Goal: Find specific page/section: Find specific page/section

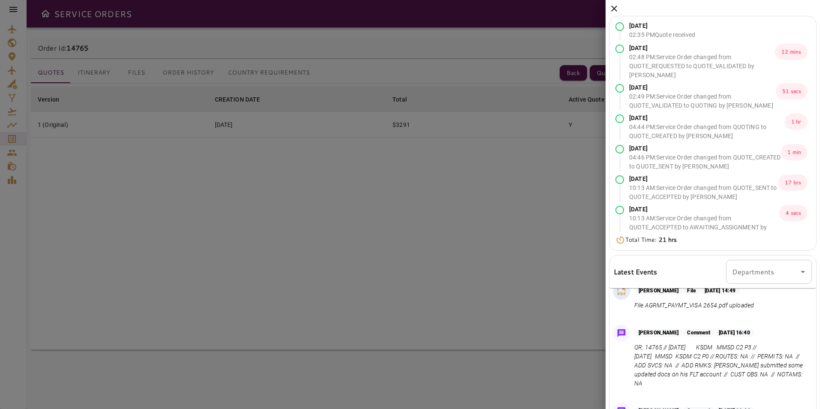
click at [614, 11] on icon at bounding box center [614, 8] width 10 height 10
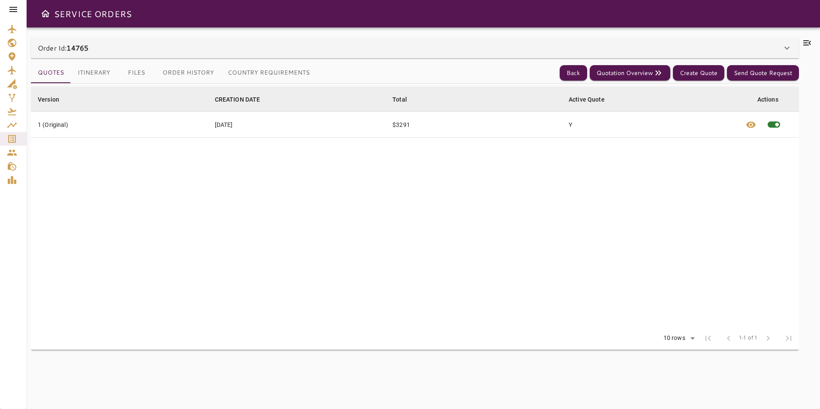
click at [21, 7] on div at bounding box center [13, 9] width 27 height 19
click at [9, 7] on icon at bounding box center [13, 9] width 10 height 10
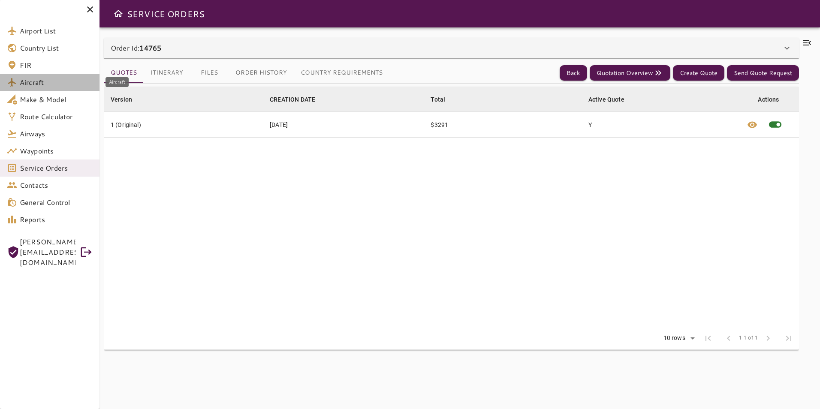
click at [62, 83] on span "Aircraft" at bounding box center [56, 82] width 73 height 10
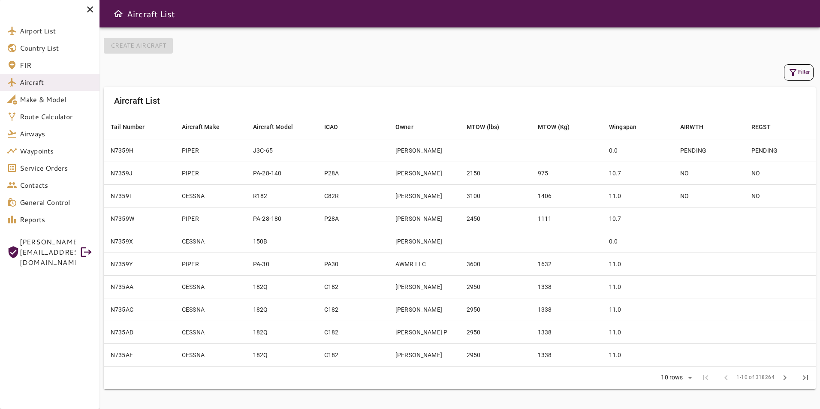
click at [785, 69] on button "Filter" at bounding box center [799, 72] width 30 height 16
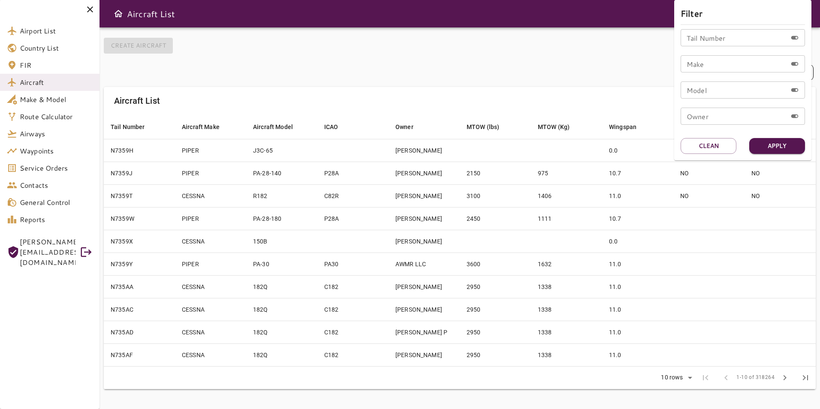
click at [713, 36] on div "Tail Number Tail Number" at bounding box center [743, 37] width 124 height 17
type input "******"
click at [783, 142] on button "Apply" at bounding box center [777, 146] width 56 height 16
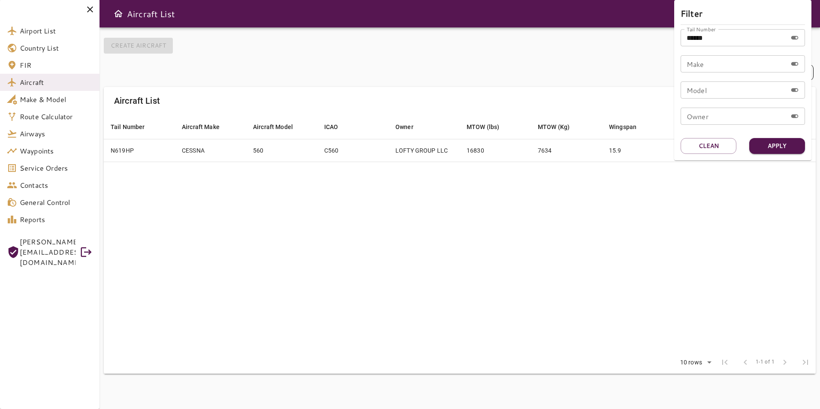
click at [527, 245] on div at bounding box center [410, 204] width 820 height 409
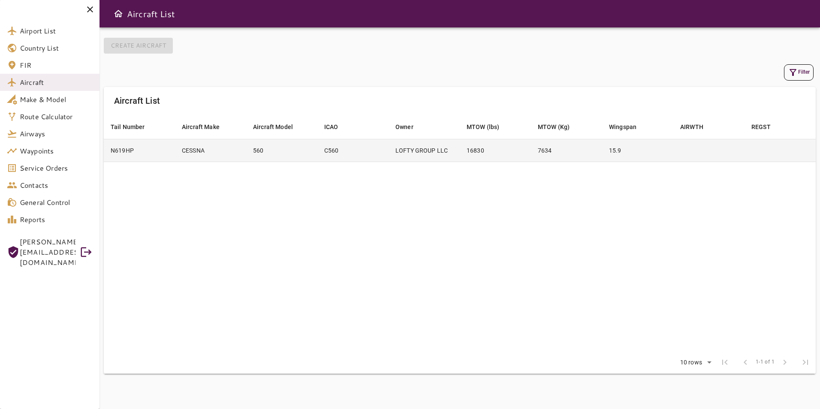
click at [728, 151] on td at bounding box center [708, 150] width 71 height 23
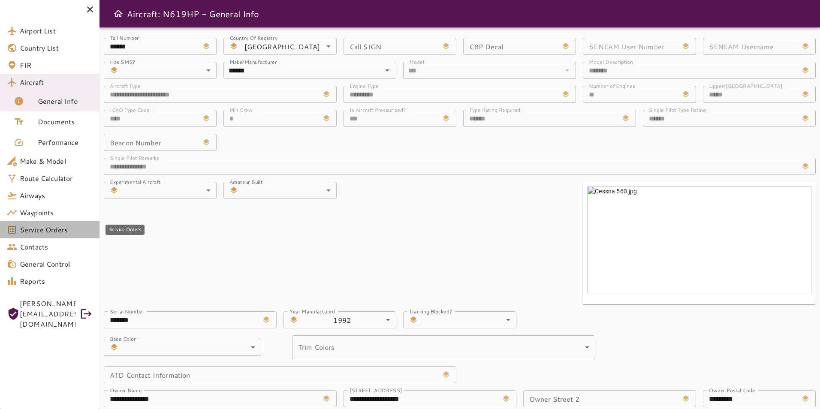
click at [51, 223] on link "Service Orders" at bounding box center [50, 229] width 100 height 17
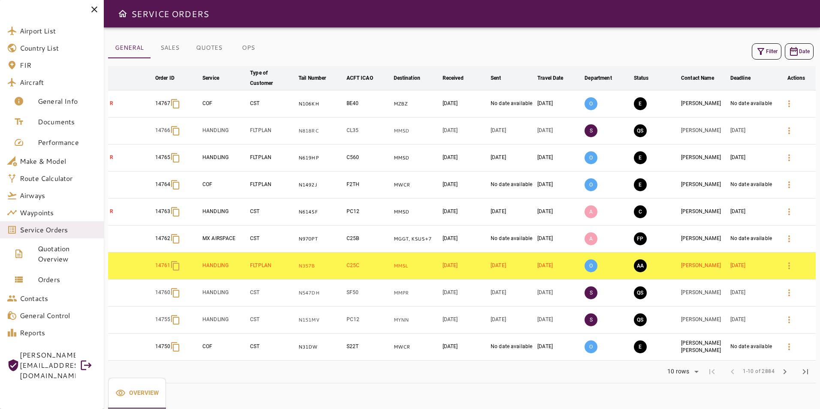
click at [763, 50] on icon "button" at bounding box center [761, 51] width 7 height 7
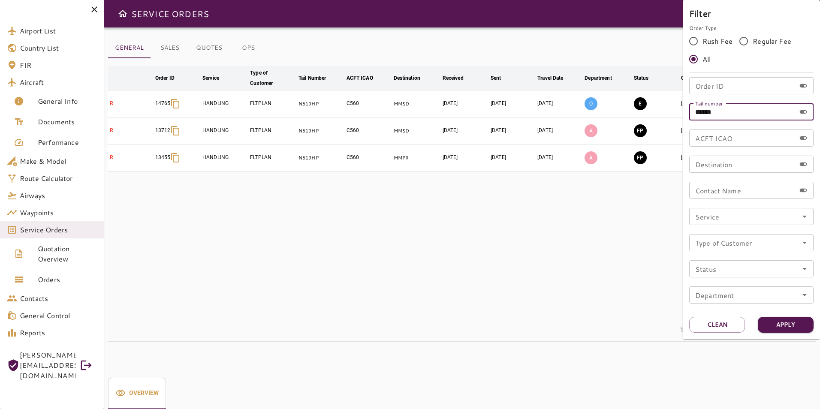
drag, startPoint x: 731, startPoint y: 110, endPoint x: 666, endPoint y: 111, distance: 64.8
click at [666, 111] on div "Filter Order Type Rush Fee Regular Fee All Order ID Order ID Tail number ******…" at bounding box center [410, 204] width 820 height 409
click at [732, 87] on input "Order ID" at bounding box center [742, 85] width 106 height 17
type input "*****"
click at [769, 321] on button "Apply" at bounding box center [786, 325] width 56 height 16
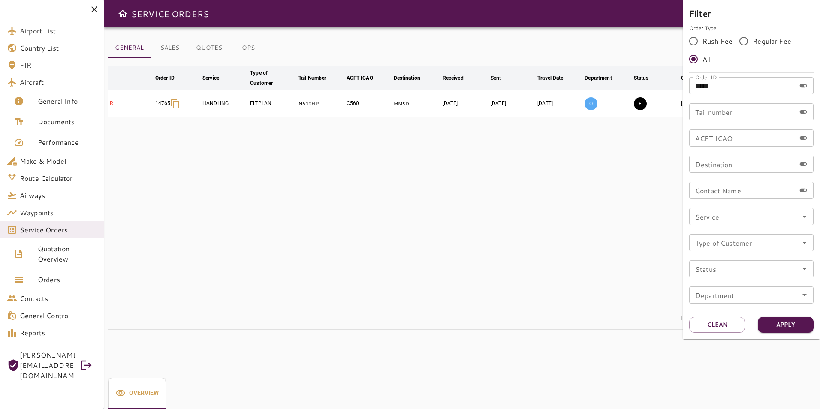
click at [589, 272] on div at bounding box center [410, 204] width 820 height 409
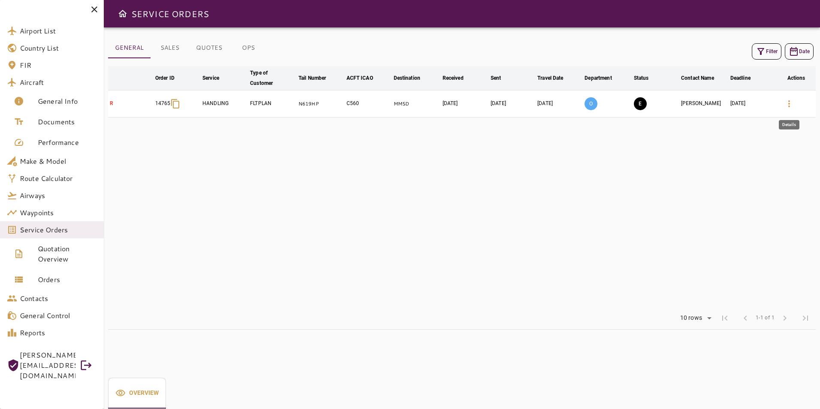
click at [790, 105] on icon "button" at bounding box center [789, 104] width 10 height 10
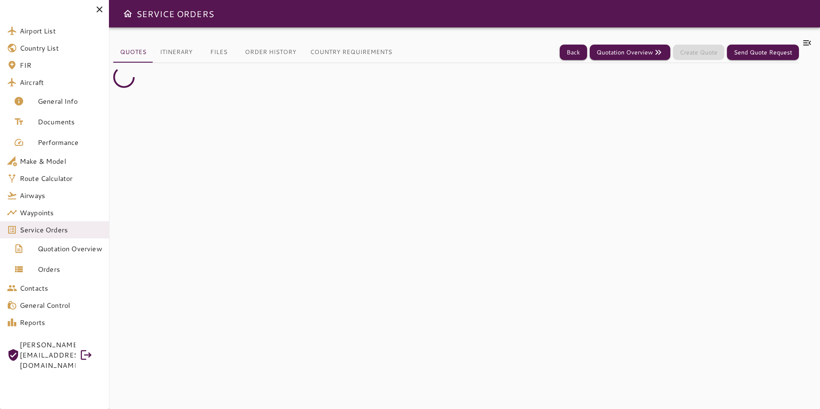
click at [806, 42] on icon at bounding box center [807, 43] width 10 height 10
